Goal: Information Seeking & Learning: Get advice/opinions

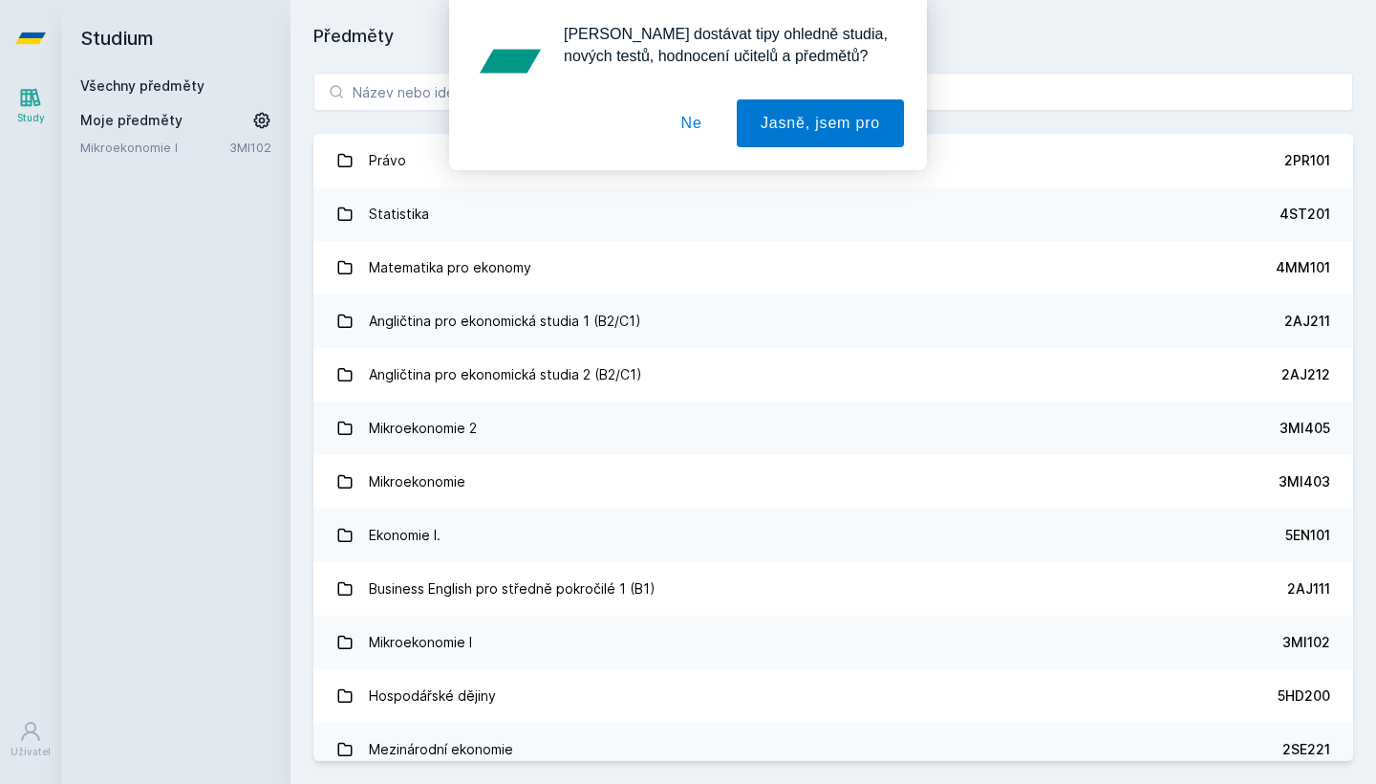
drag, startPoint x: 687, startPoint y: 133, endPoint x: 689, endPoint y: 122, distance: 10.7
click at [687, 133] on button "Ne" at bounding box center [692, 123] width 69 height 48
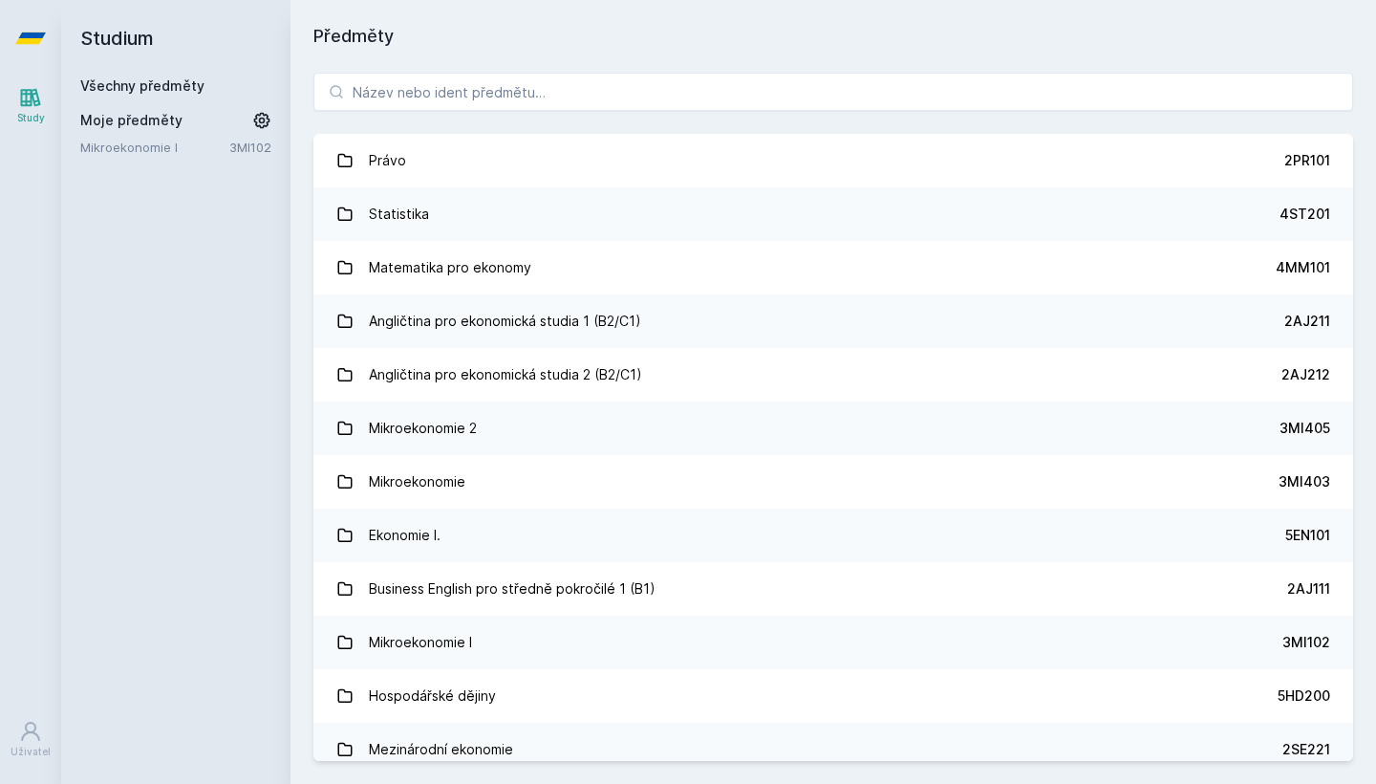
click at [689, 81] on div "[PERSON_NAME] dostávat tipy ohledně studia, nových testů, hodnocení učitelů a p…" at bounding box center [688, 85] width 1376 height 170
click at [692, 94] on input "search" at bounding box center [833, 92] width 1040 height 38
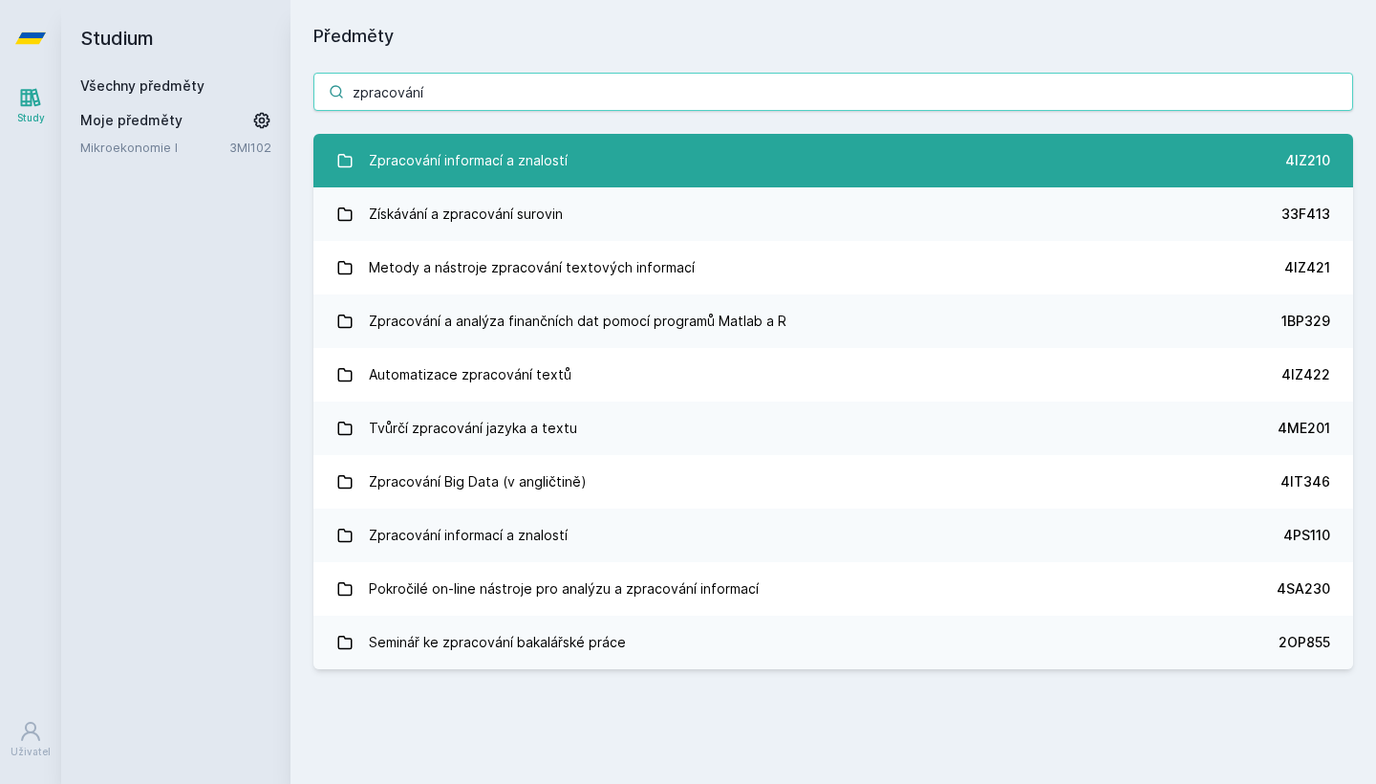
type input "zpracování"
click at [627, 165] on link "Zpracování informací a znalostí 4IZ210" at bounding box center [833, 161] width 1040 height 54
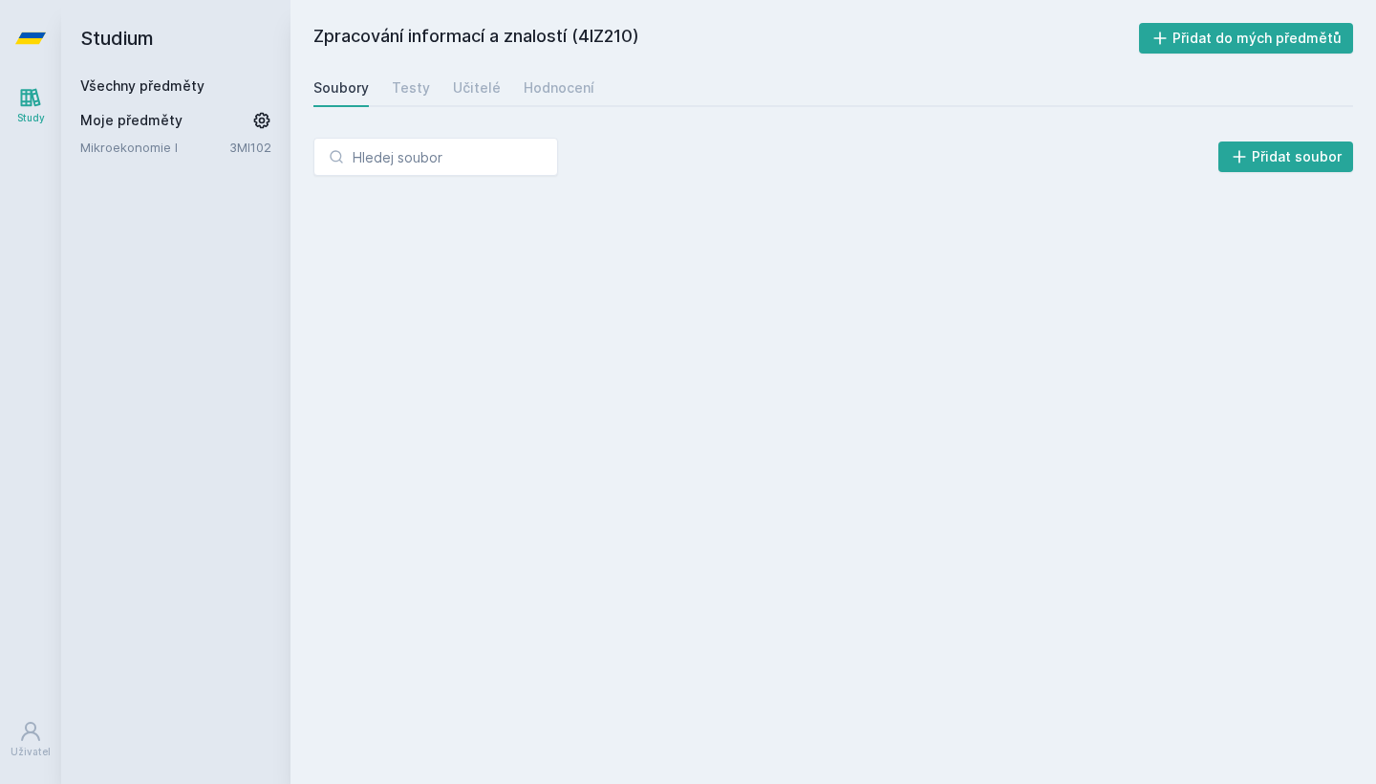
click at [462, 105] on div "Soubory Testy Učitelé Hodnocení" at bounding box center [833, 88] width 1040 height 38
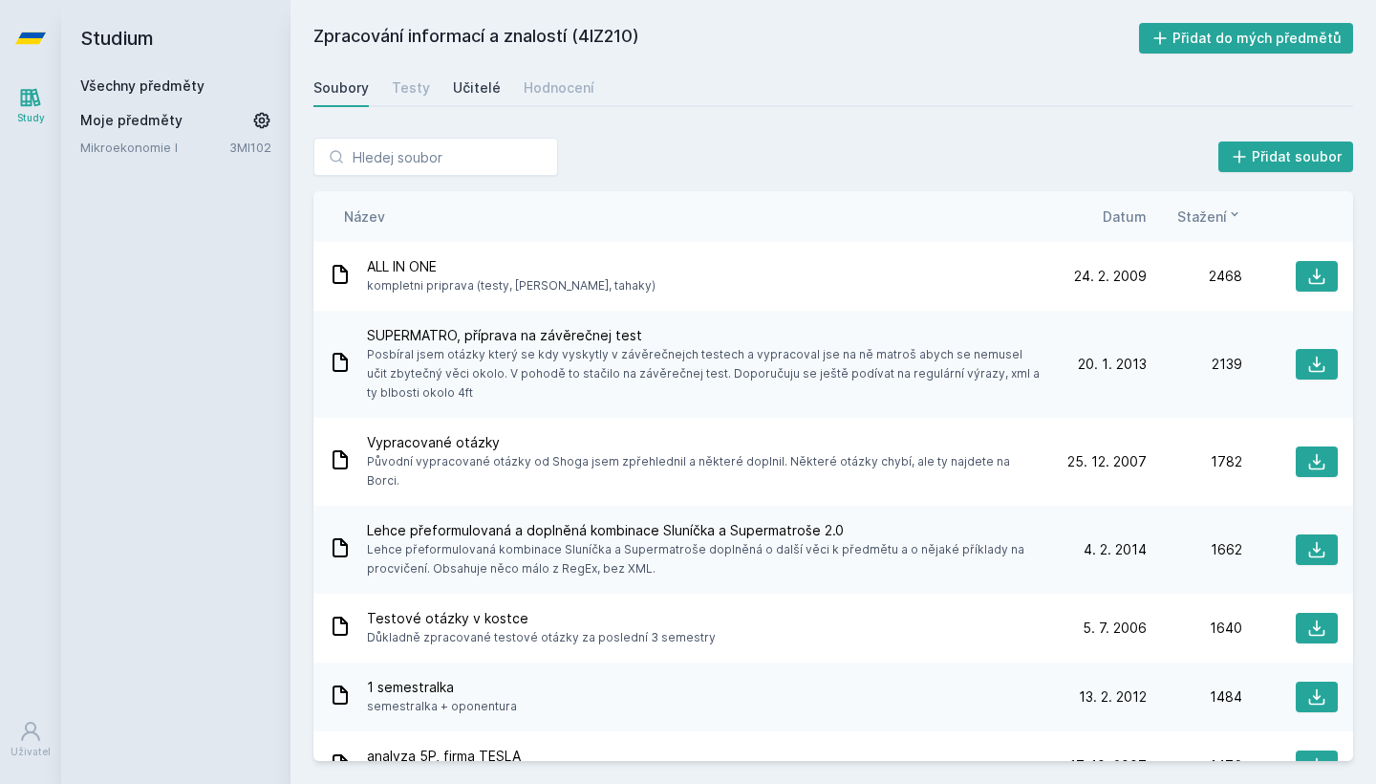
click at [473, 91] on div "Učitelé" at bounding box center [477, 87] width 48 height 19
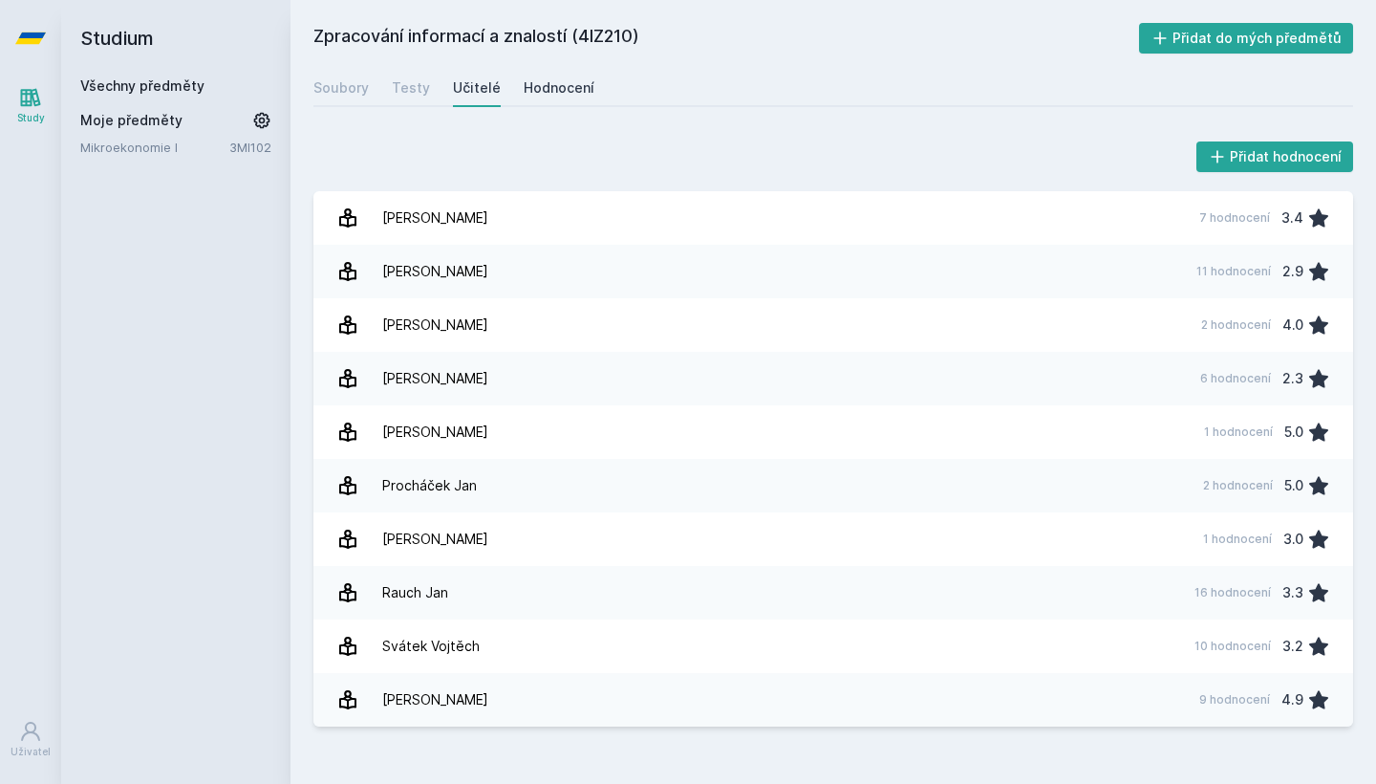
click at [554, 95] on div "Hodnocení" at bounding box center [559, 87] width 71 height 19
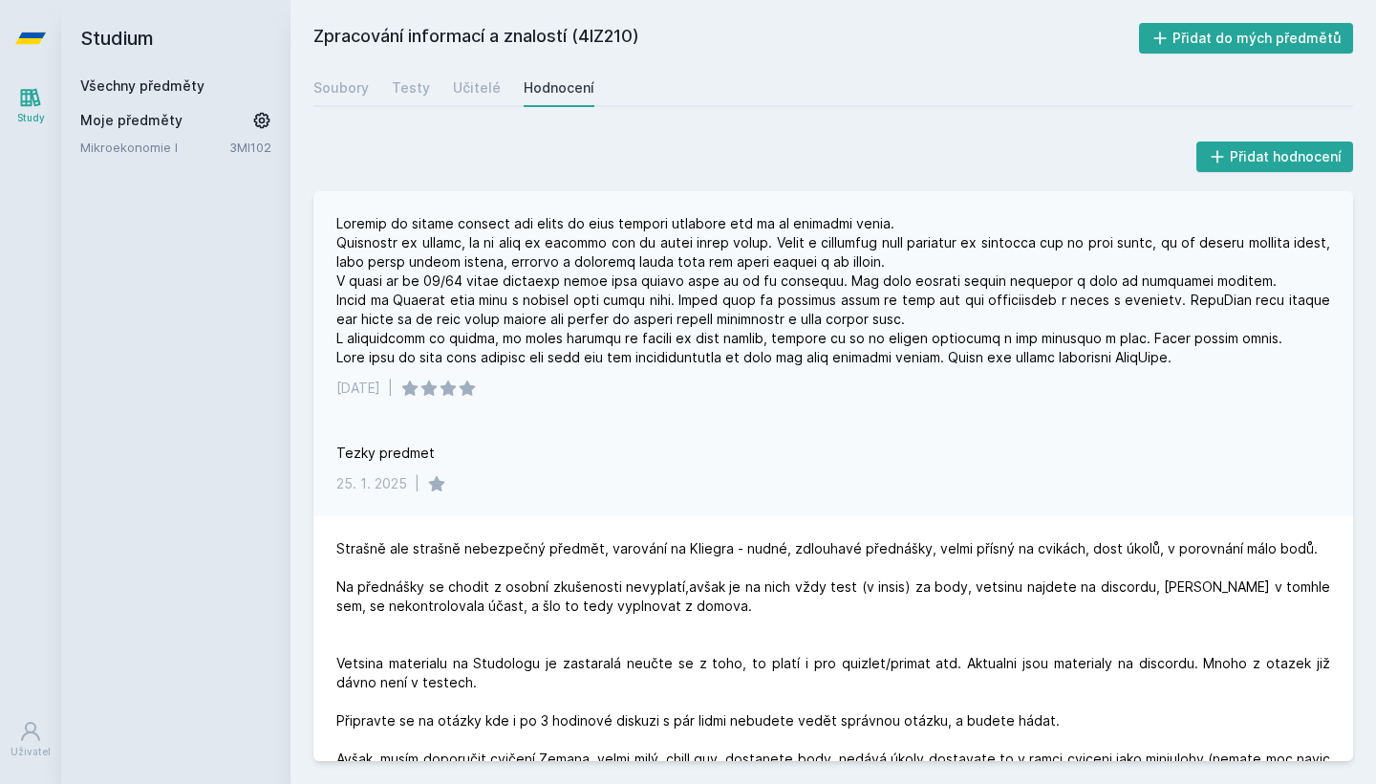
click at [917, 331] on div at bounding box center [833, 290] width 994 height 153
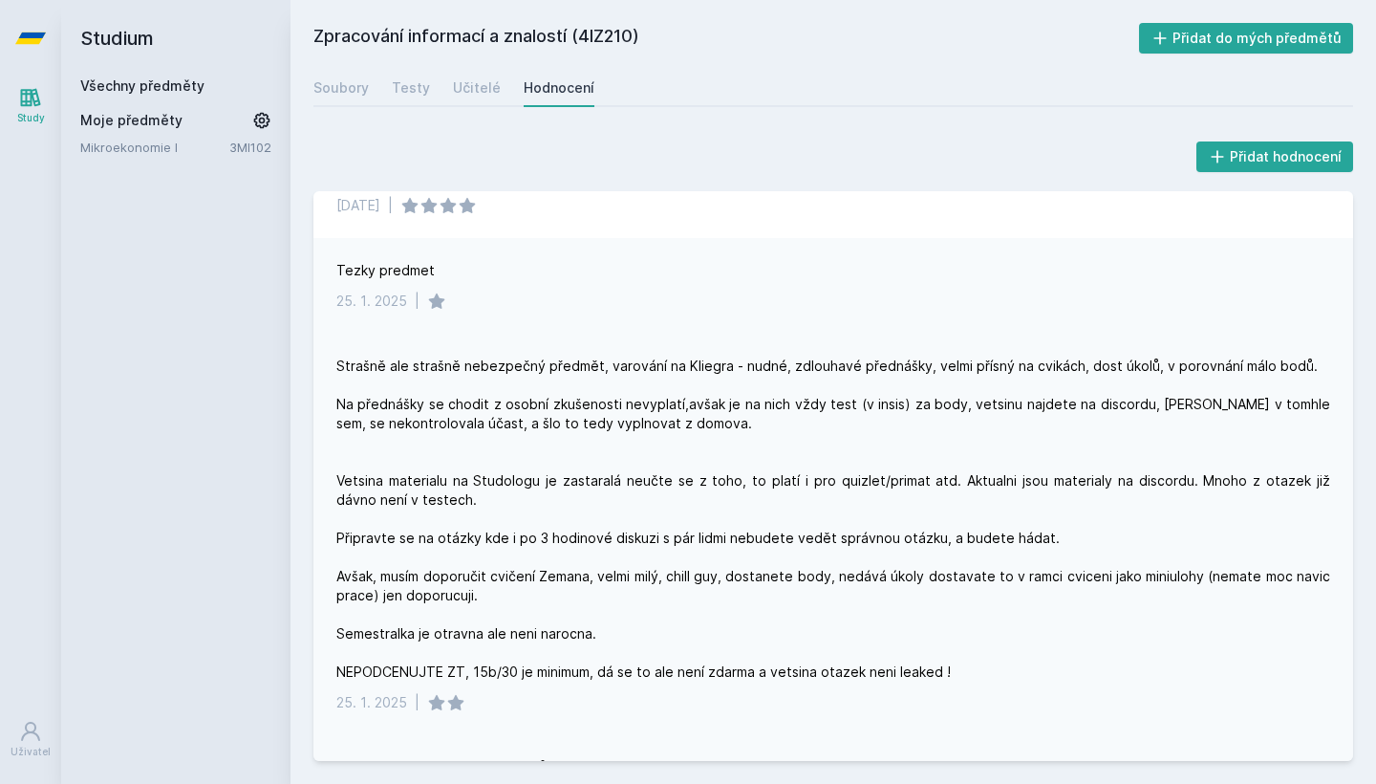
scroll to position [180, 0]
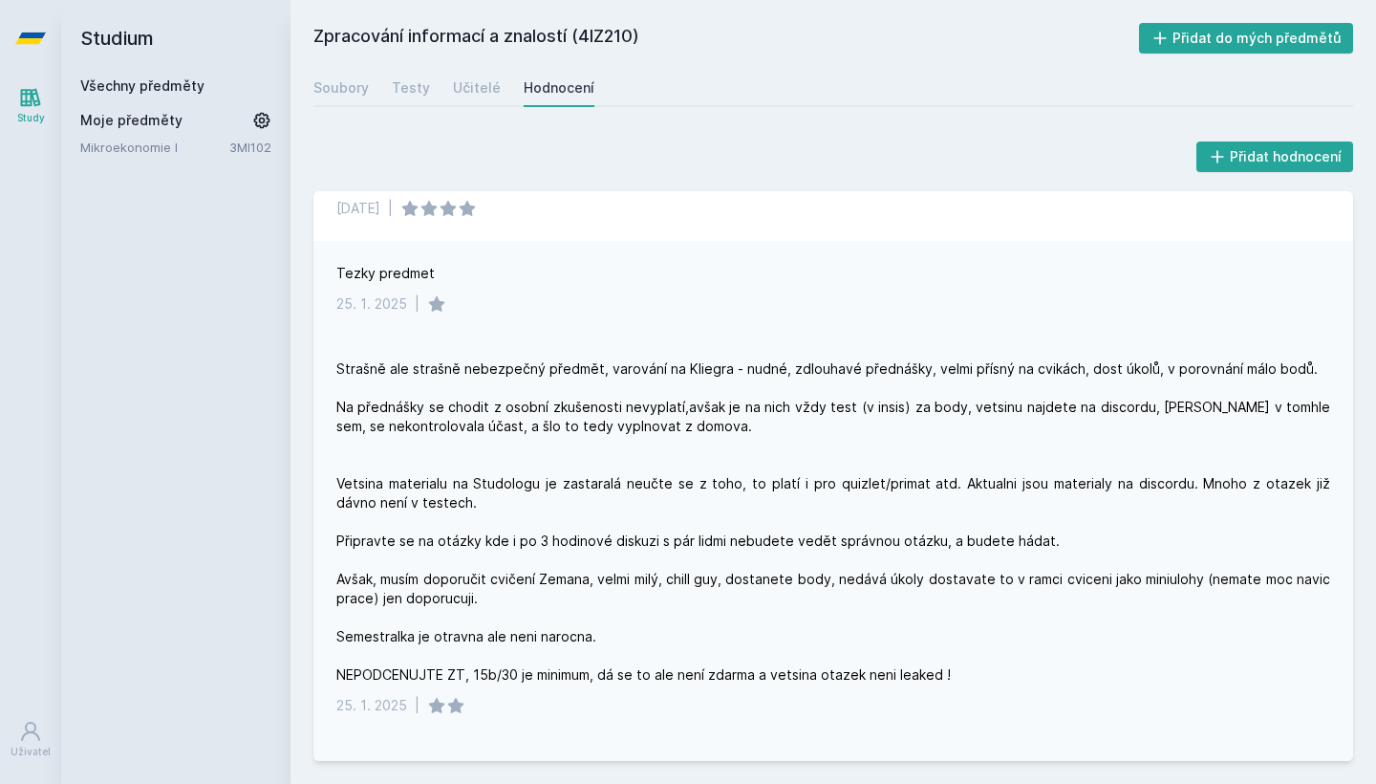
click at [940, 373] on div "Strašně ale strašně nebezpečný předmět, varování na Kliegra - nudné, zdlouhavé …" at bounding box center [833, 521] width 994 height 325
click at [815, 422] on div "Strašně ale strašně nebezpečný předmět, varování na Kliegra - nudné, zdlouhavé …" at bounding box center [833, 521] width 994 height 325
drag, startPoint x: 772, startPoint y: 509, endPoint x: 860, endPoint y: 536, distance: 91.9
click at [848, 532] on div "Strašně ale strašně nebezpečný předmět, varování na Kliegra - nudné, zdlouhavé …" at bounding box center [833, 521] width 994 height 325
click at [869, 537] on div "Strašně ale strašně nebezpečný předmět, varování na Kliegra - nudné, zdlouhavé …" at bounding box center [833, 521] width 994 height 325
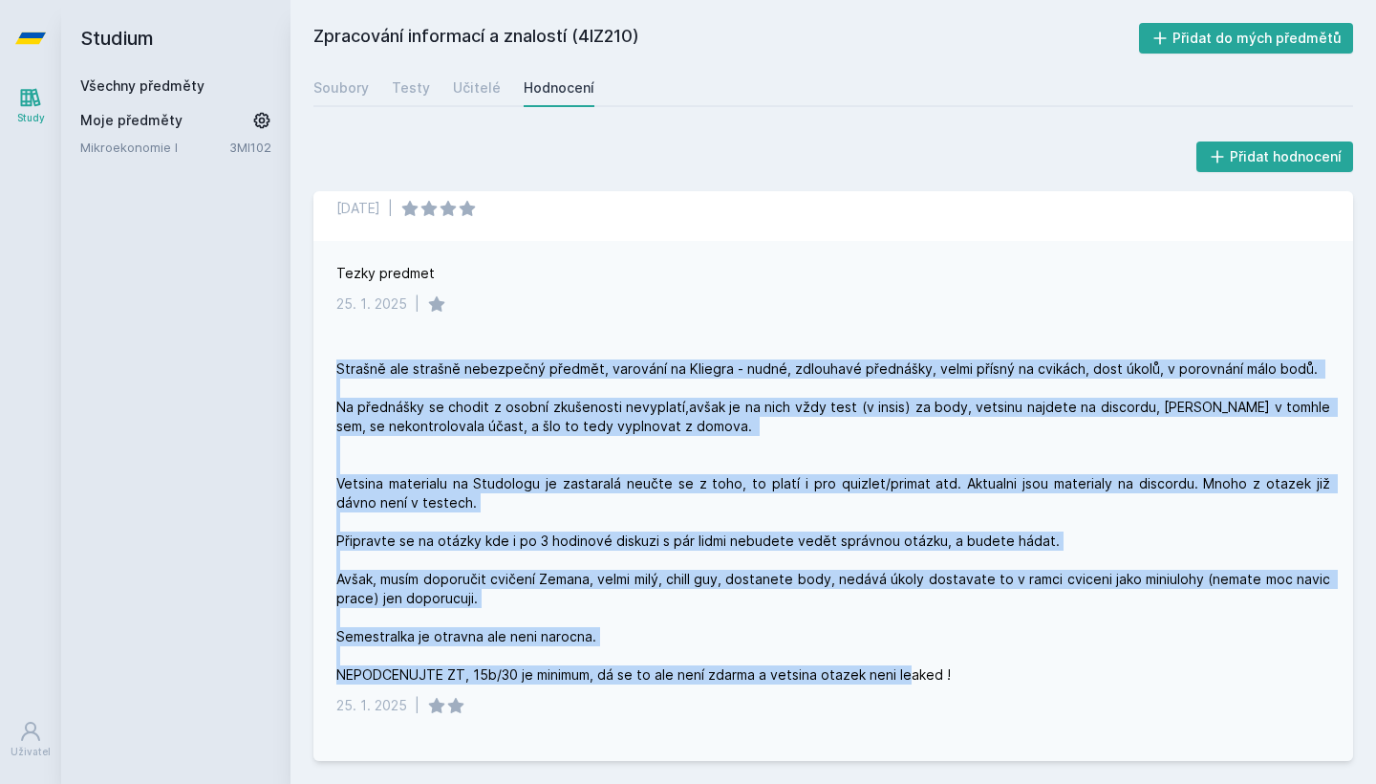
drag, startPoint x: 963, startPoint y: 676, endPoint x: 328, endPoint y: 341, distance: 718.2
click at [328, 341] on div "Strašně ale strašně nebezpečný předmět, varování na Kliegra - nudné, zdlouhavé …" at bounding box center [833, 536] width 1040 height 401
click at [329, 369] on div "Strašně ale strašně nebezpečný předmět, varování na Kliegra - nudné, zdlouhavé …" at bounding box center [833, 536] width 1040 height 401
drag, startPoint x: 341, startPoint y: 368, endPoint x: 953, endPoint y: 676, distance: 684.7
click at [953, 676] on div "Strašně ale strašně nebezpečný předmět, varování na Kliegra - nudné, zdlouhavé …" at bounding box center [833, 521] width 994 height 325
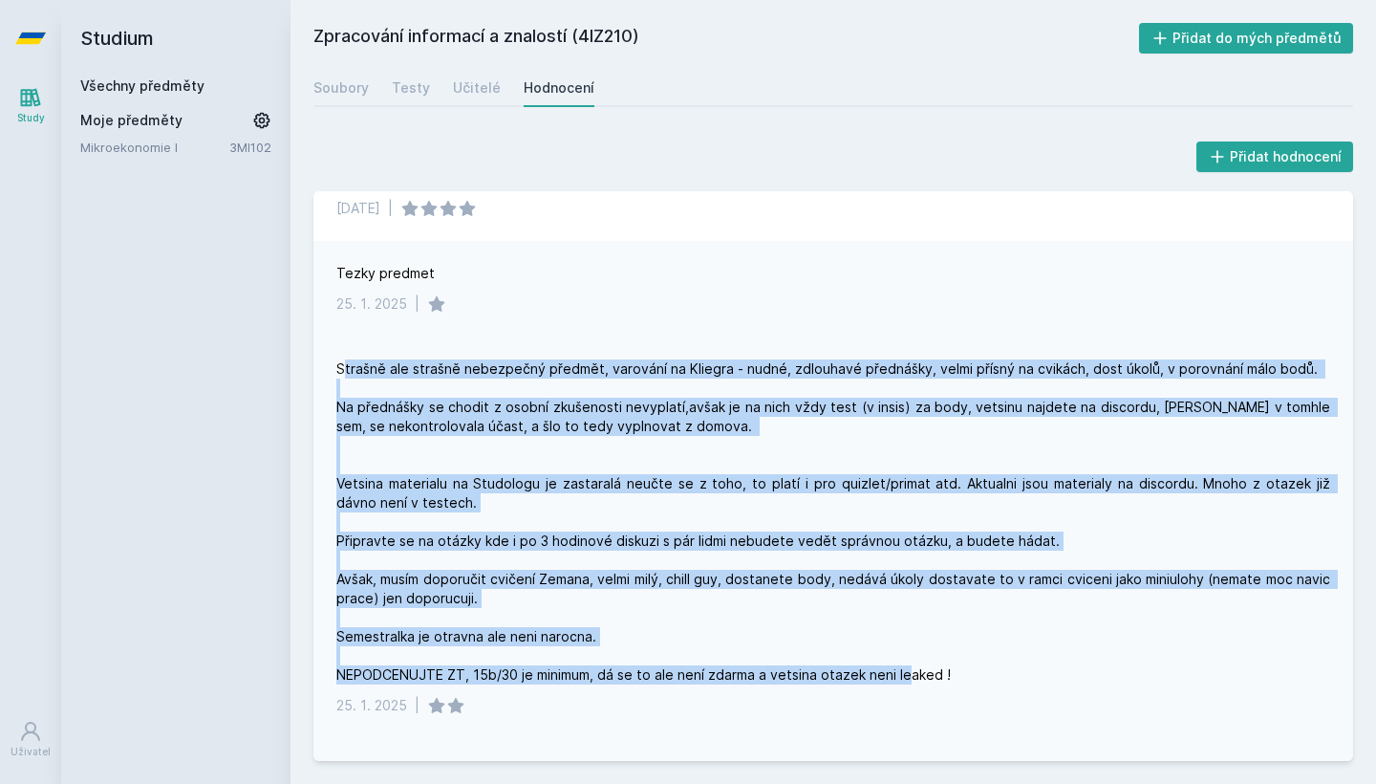
click at [953, 676] on div "Strašně ale strašně nebezpečný předmět, varování na Kliegra - nudné, zdlouhavé …" at bounding box center [833, 521] width 994 height 325
drag, startPoint x: 966, startPoint y: 676, endPoint x: 325, endPoint y: 357, distance: 715.9
click at [325, 357] on div "Strašně ale strašně nebezpečný předmět, varování na Kliegra - nudné, zdlouhavé …" at bounding box center [833, 536] width 1040 height 401
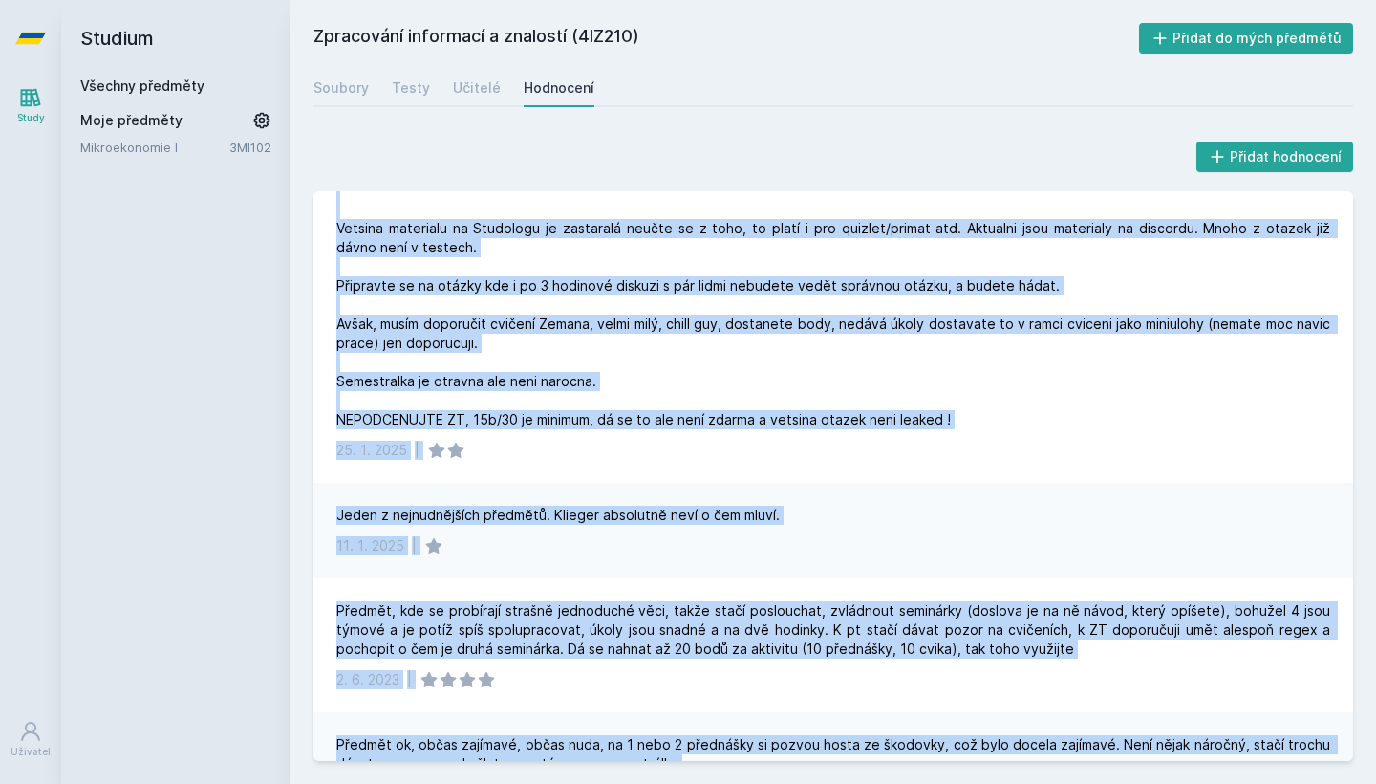
scroll to position [569, 0]
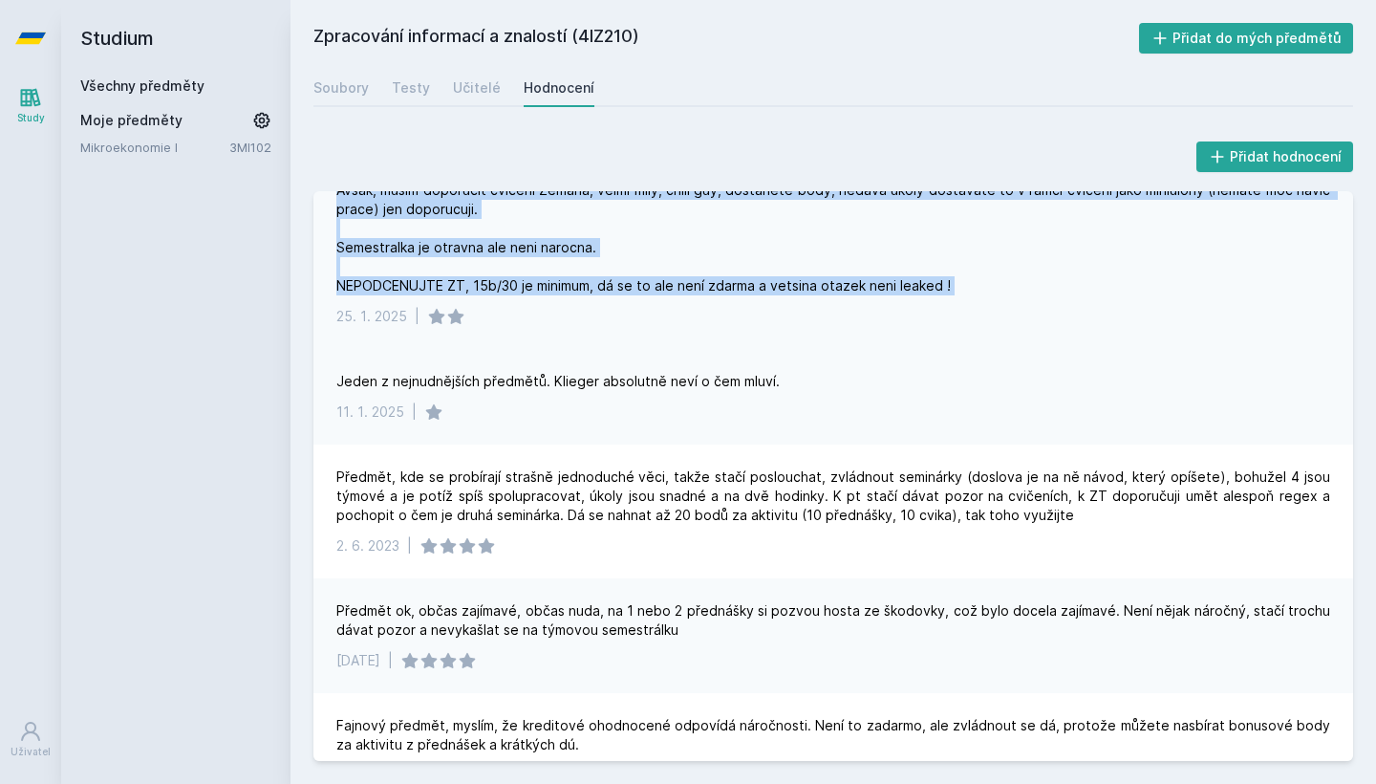
drag, startPoint x: 325, startPoint y: 357, endPoint x: 1109, endPoint y: 286, distance: 787.0
click at [1109, 286] on div "Strašně ale strašně nebezpečný předmět, varování na Kliegra - nudné, zdlouhavé …" at bounding box center [833, 147] width 1040 height 401
click at [1109, 286] on div "Strašně ale strašně nebezpečný předmět, varování na Kliegra - nudné, zdlouhavé …" at bounding box center [833, 132] width 994 height 325
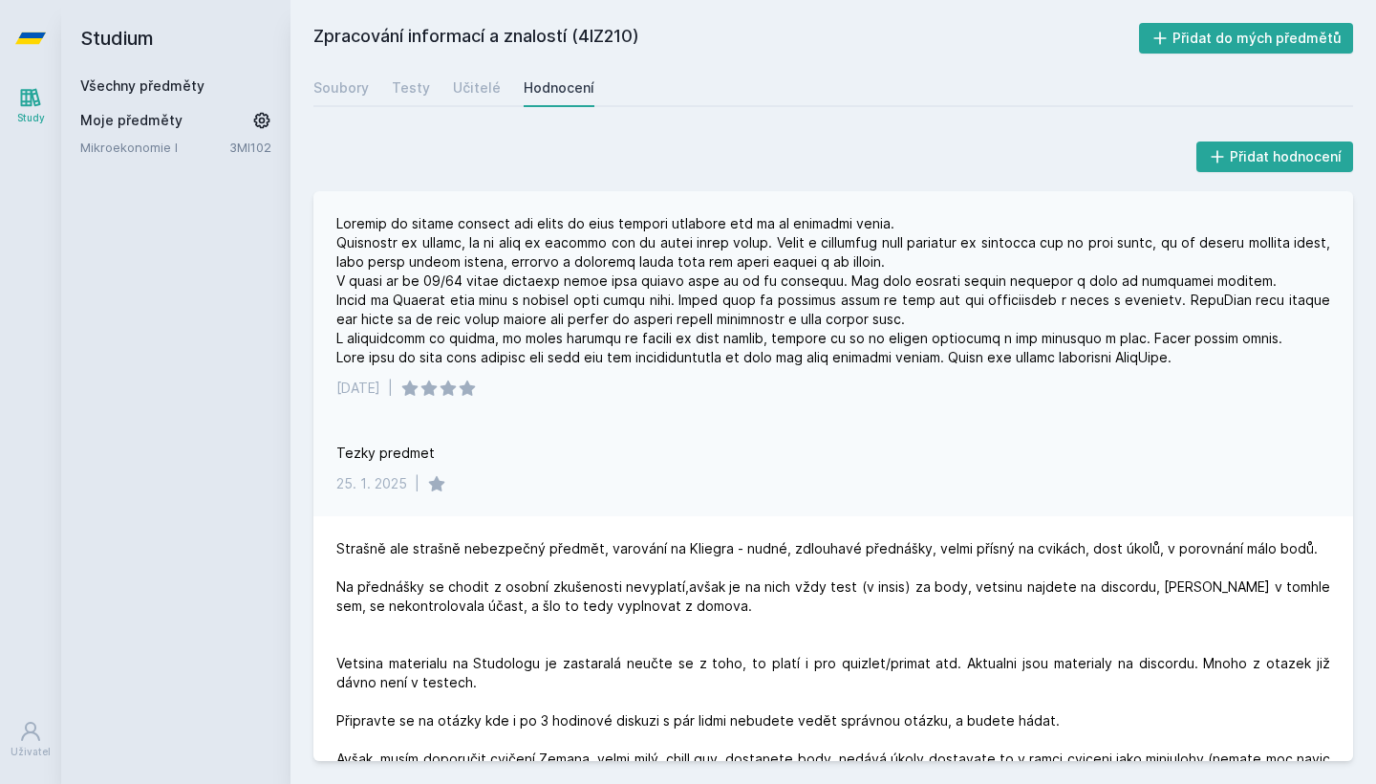
scroll to position [41, 0]
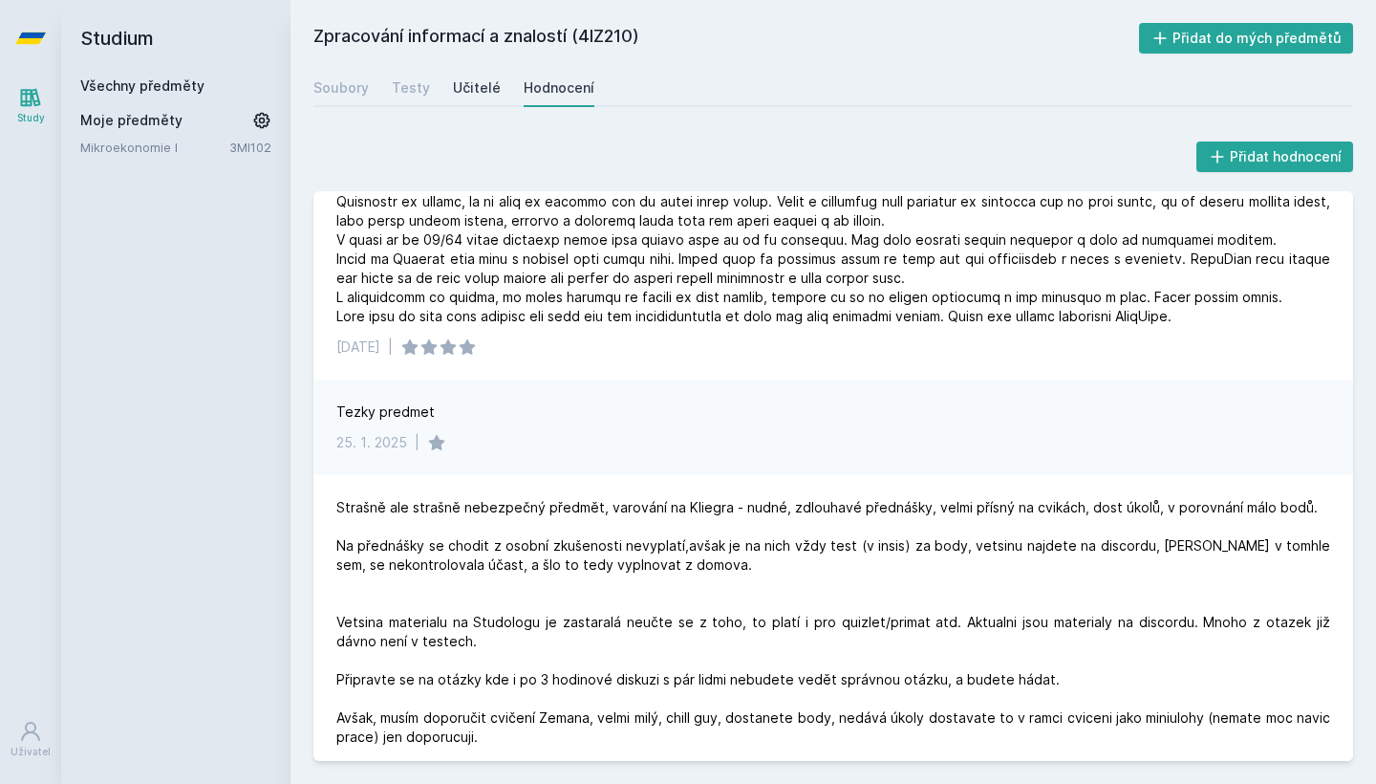
click at [479, 92] on div "Učitelé" at bounding box center [477, 87] width 48 height 19
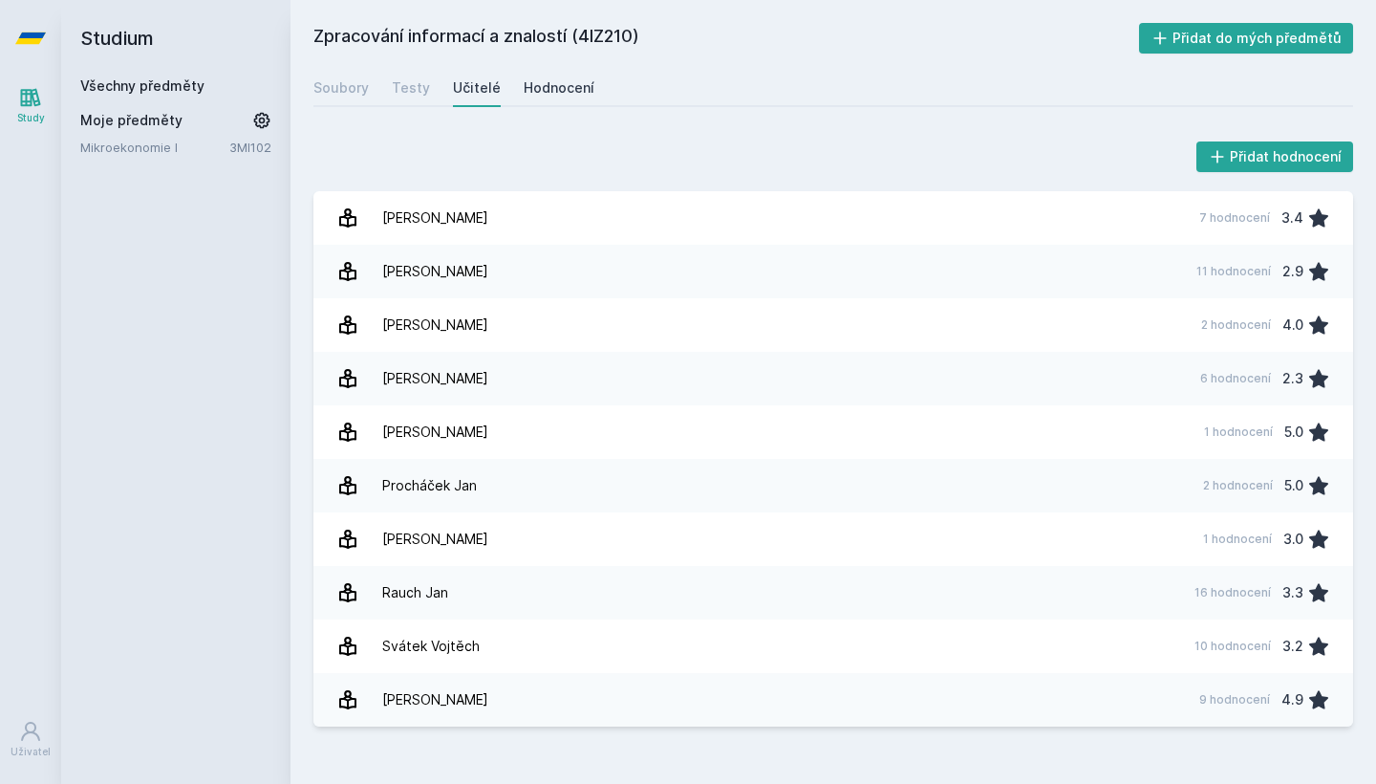
click at [544, 85] on div "Hodnocení" at bounding box center [559, 87] width 71 height 19
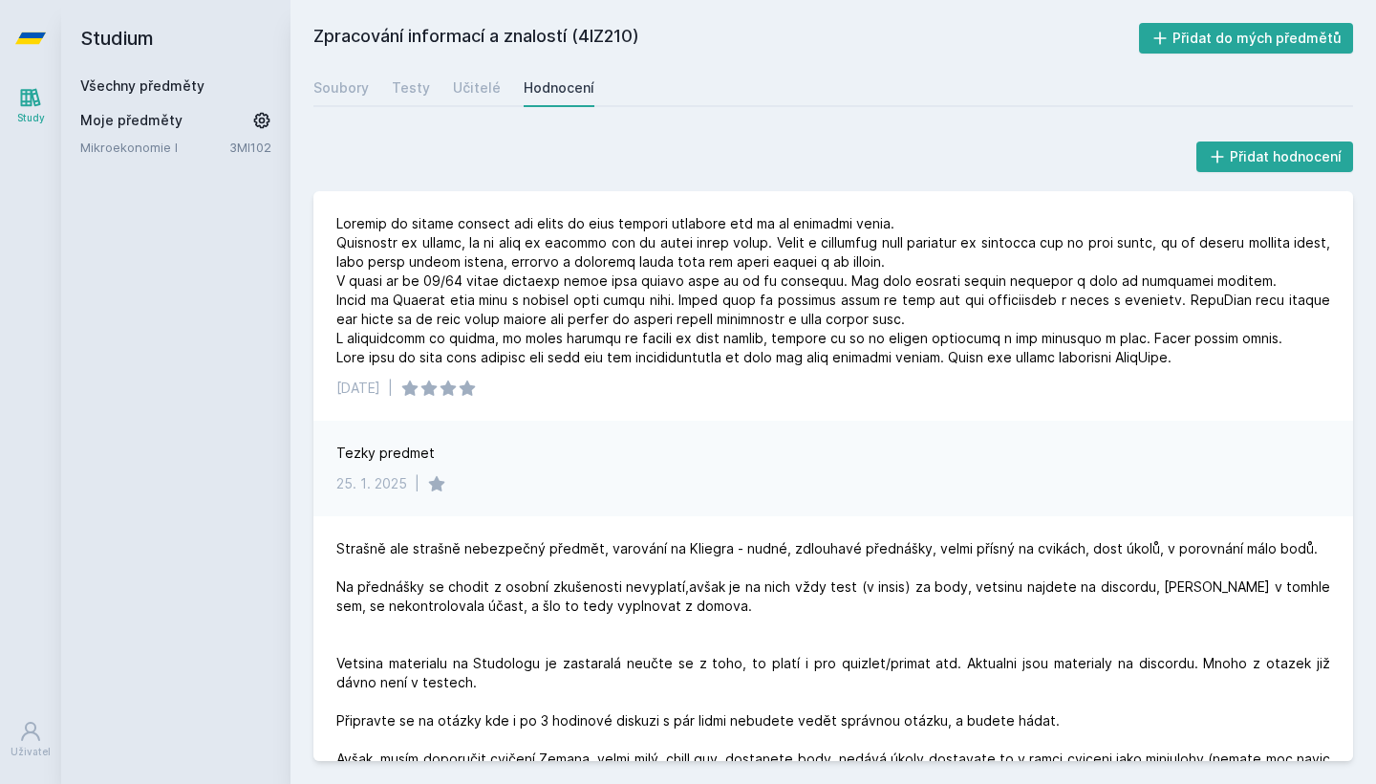
click at [824, 85] on div "Soubory Testy Učitelé Hodnocení" at bounding box center [833, 88] width 1040 height 38
click at [814, 184] on div "Přidat hodnocení [DATE] | Tezky predmet [DATE] | [DATE] | Jeden z nejnudnějších…" at bounding box center [833, 449] width 1040 height 623
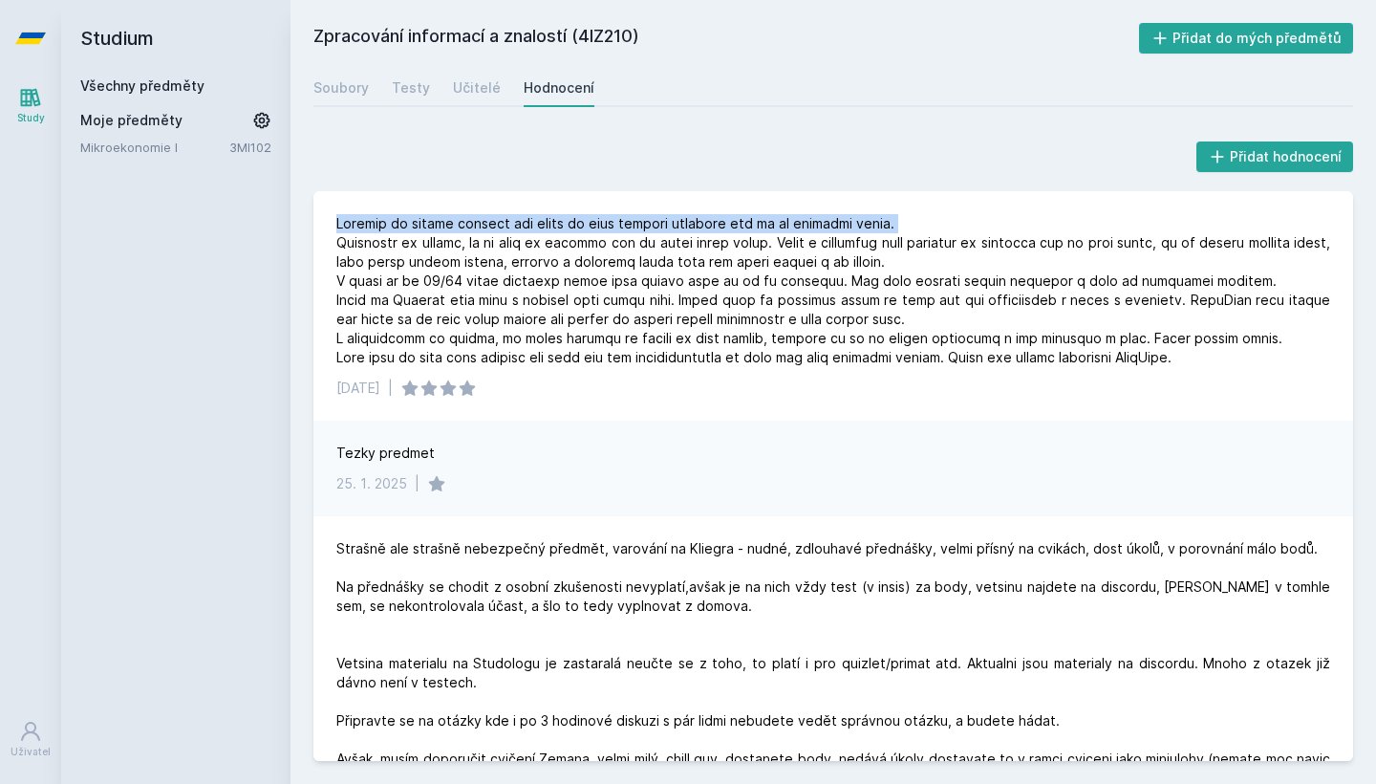
click at [814, 184] on div "Přidat hodnocení [DATE] | Tezky predmet [DATE] | [DATE] | Jeden z nejnudnějších…" at bounding box center [833, 449] width 1040 height 623
click at [831, 303] on div at bounding box center [833, 290] width 994 height 153
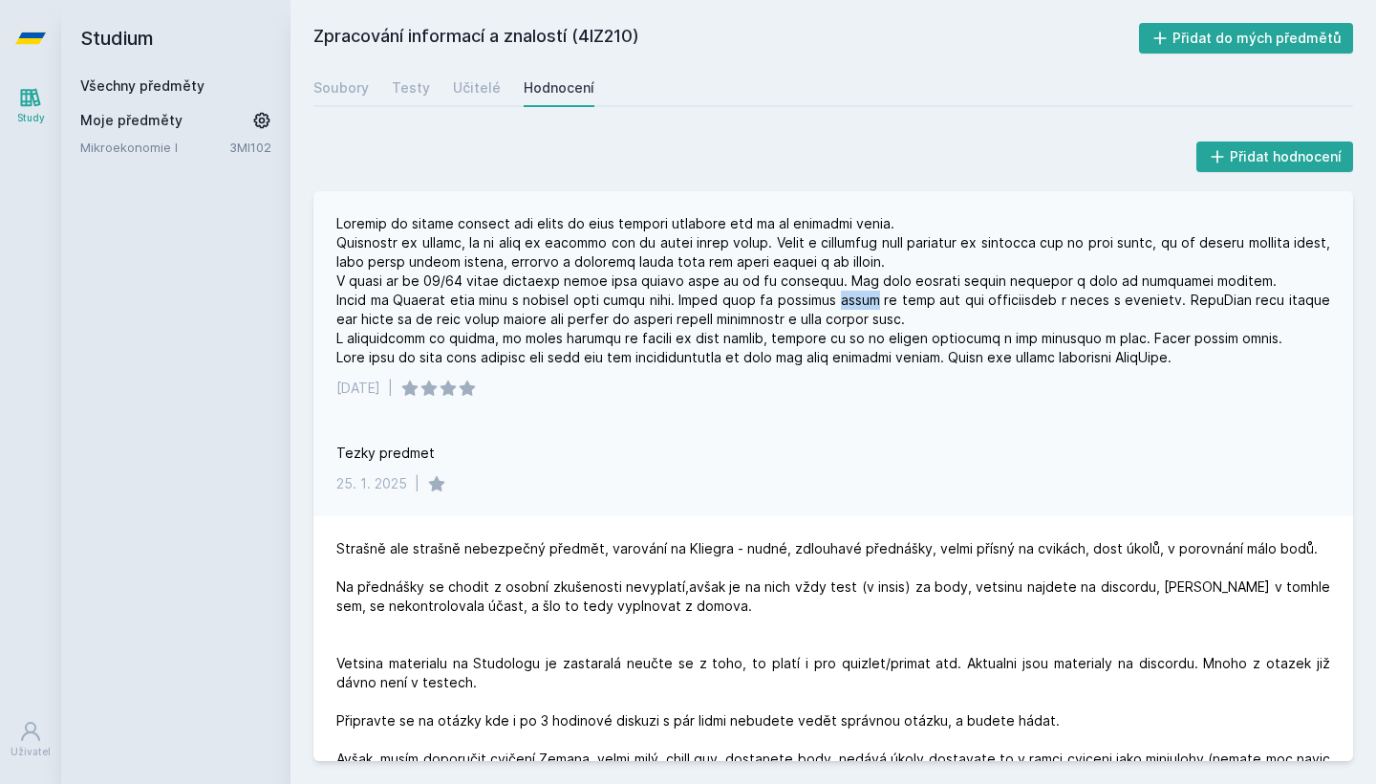
click at [831, 303] on div at bounding box center [833, 290] width 994 height 153
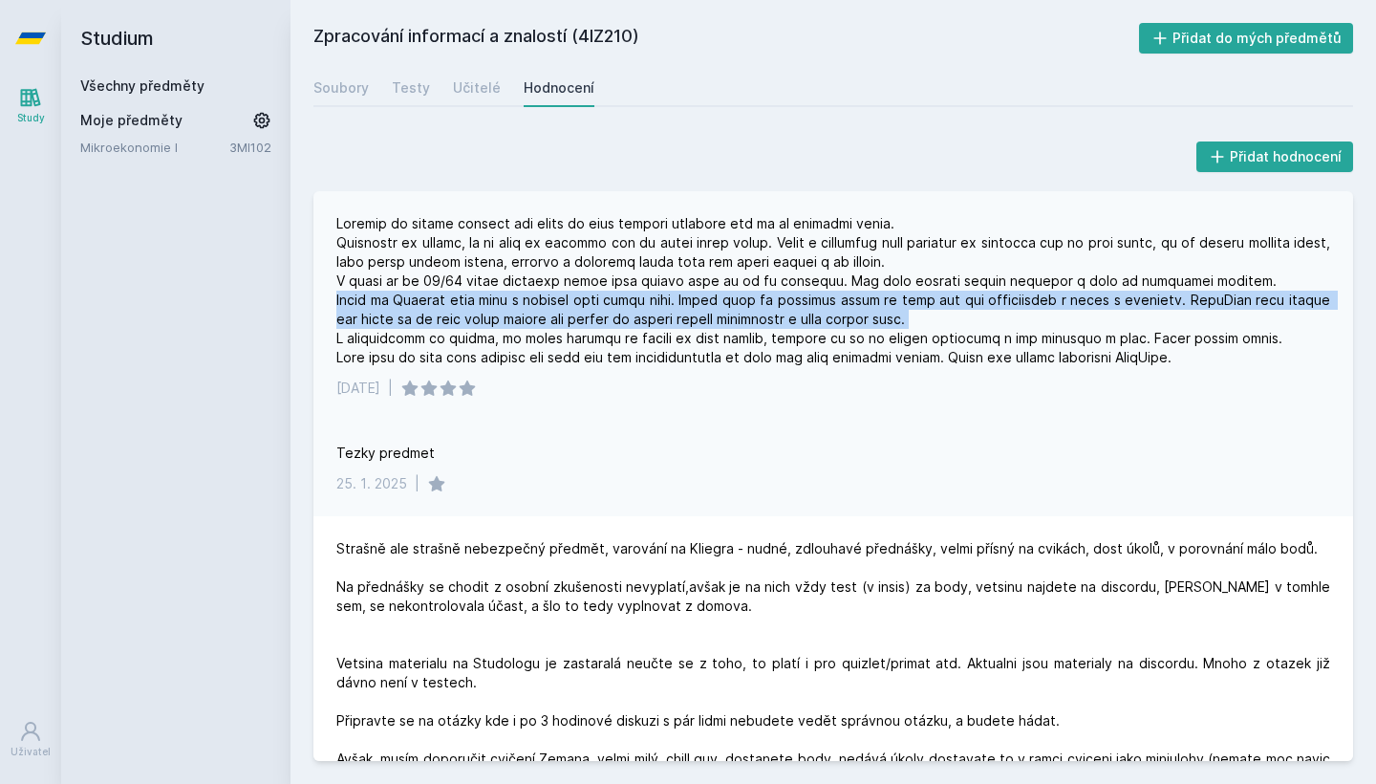
click at [831, 303] on div at bounding box center [833, 290] width 994 height 153
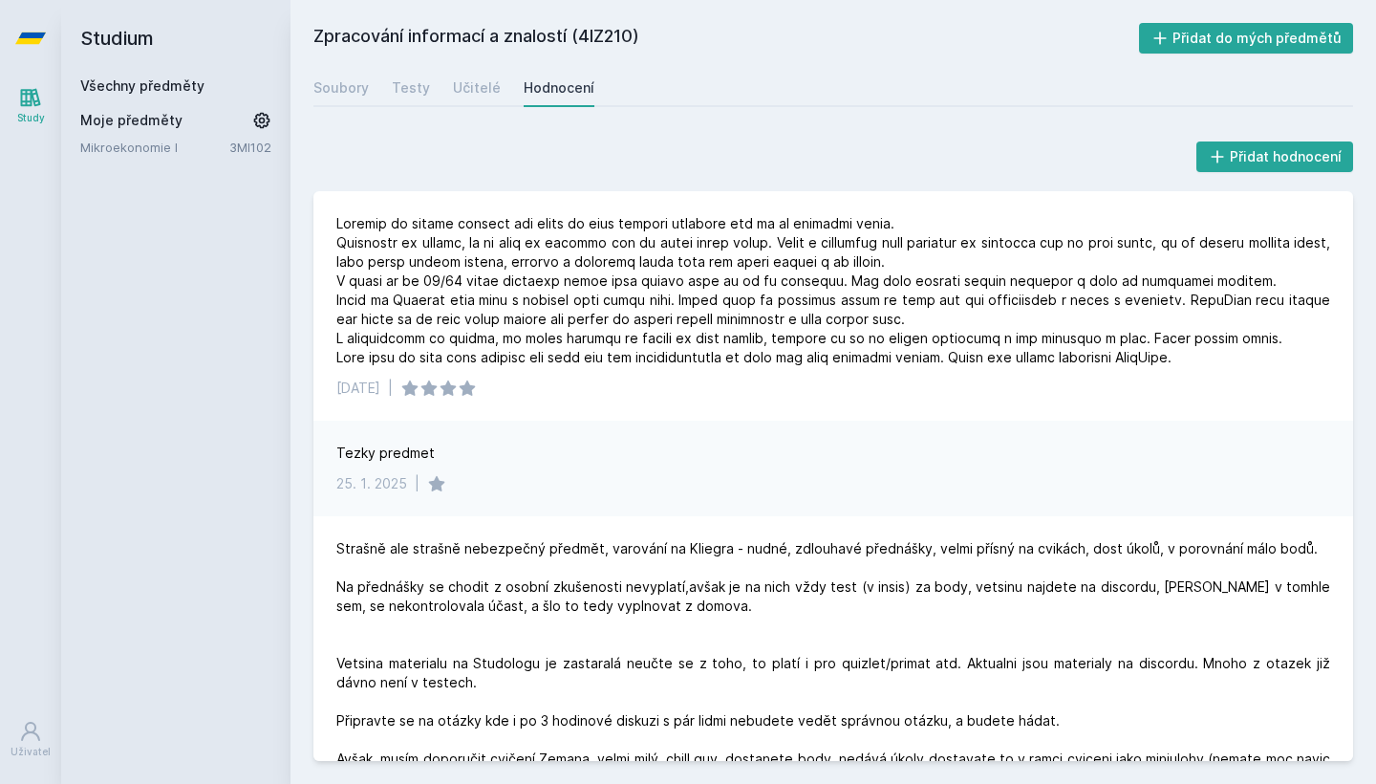
click at [831, 432] on div "Tezky predmet [DATE] |" at bounding box center [833, 469] width 1040 height 96
